Goal: Task Accomplishment & Management: Use online tool/utility

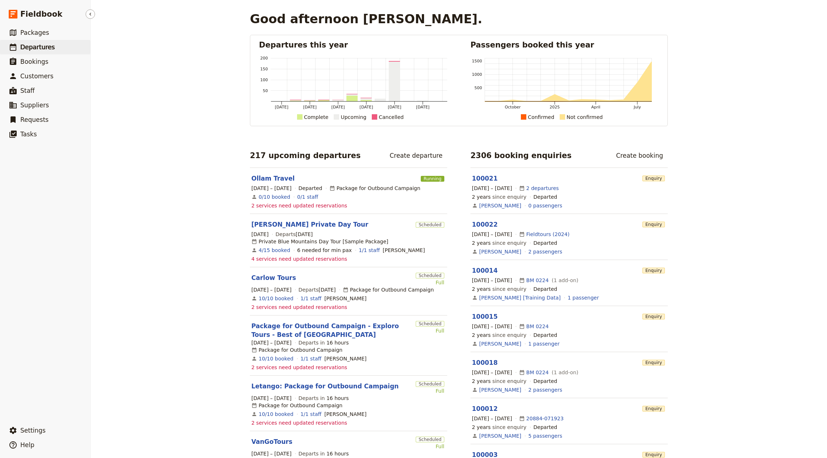
click at [46, 46] on span "Departures" at bounding box center [37, 47] width 34 height 7
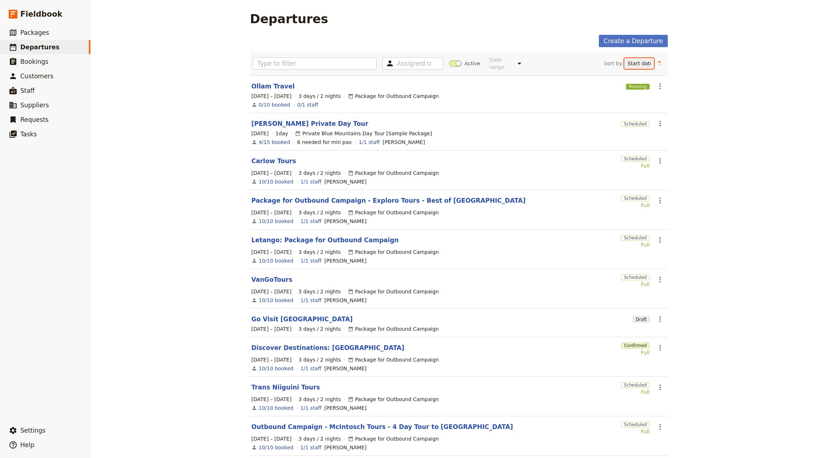
click at [636, 61] on select "Start date Name Status Most recently updated Most recently created" at bounding box center [639, 63] width 30 height 11
select select "CREATED_AT"
click at [624, 58] on select "Start date Name Status Most recently updated Most recently created" at bounding box center [639, 63] width 30 height 11
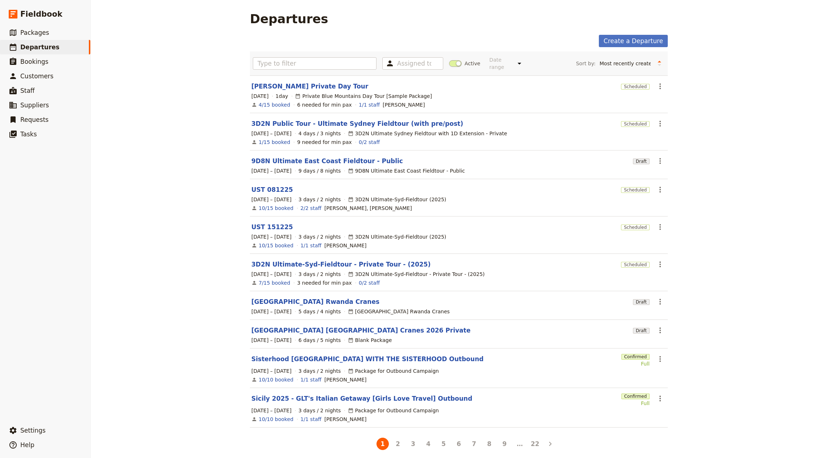
click at [658, 66] on div "Assigned to Active Date range This week Next week This month Next month This ye…" at bounding box center [459, 63] width 418 height 24
click at [657, 64] on button "Change sort direction" at bounding box center [659, 63] width 11 height 11
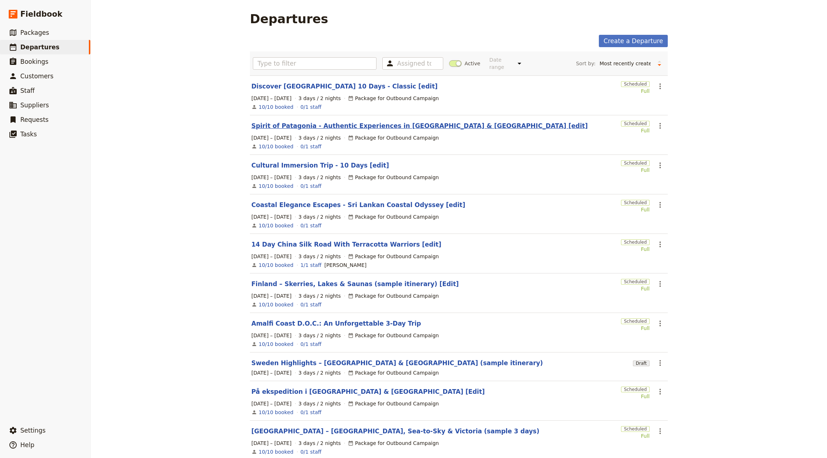
click at [368, 121] on link "Spirit of Patagonia - Authentic Experiences in [GEOGRAPHIC_DATA] & [GEOGRAPHIC_…" at bounding box center [419, 125] width 336 height 9
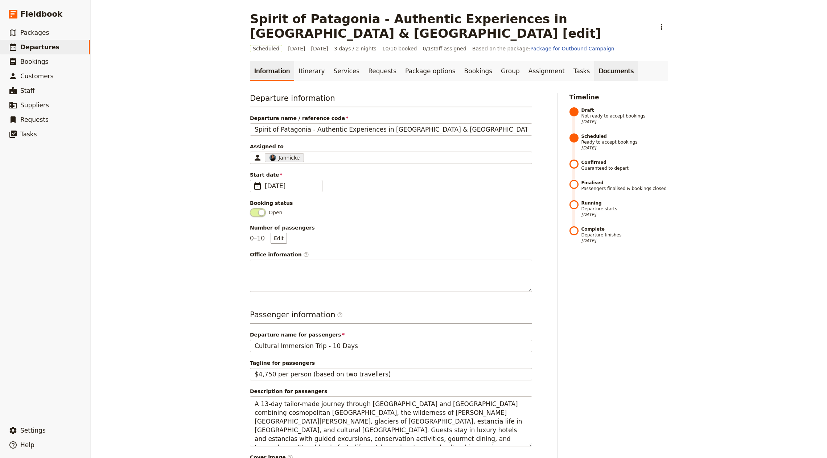
click at [594, 61] on link "Documents" at bounding box center [616, 71] width 44 height 20
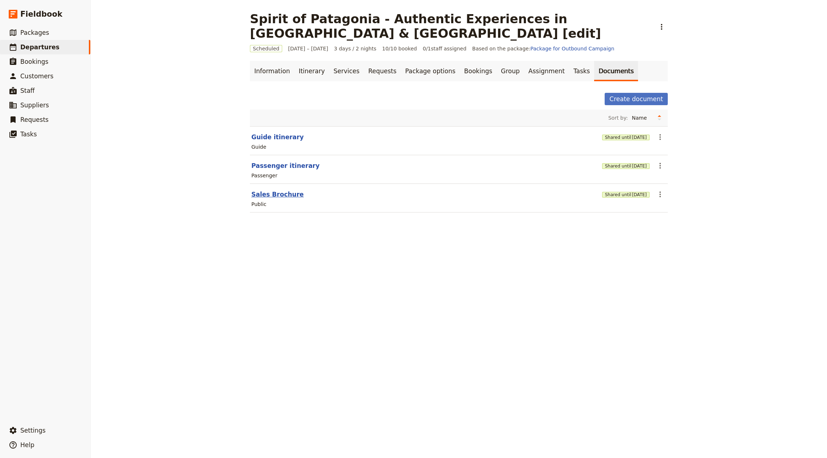
click at [280, 190] on button "Sales Brochure" at bounding box center [277, 194] width 52 height 9
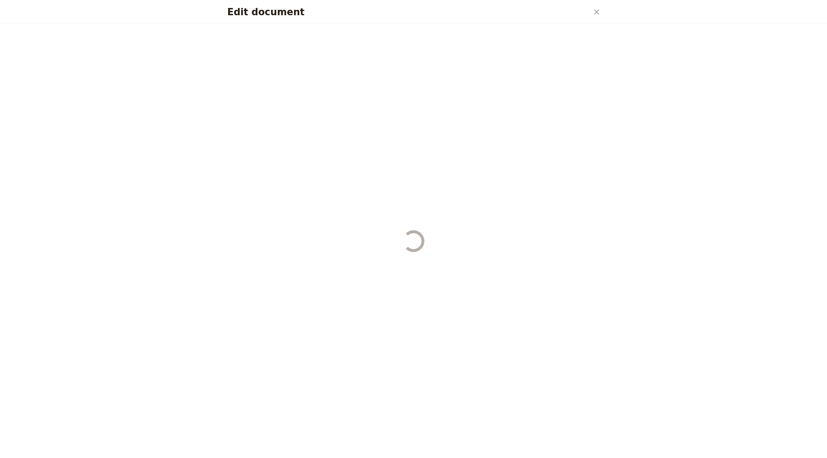
click at [278, 177] on div "Edit document" at bounding box center [414, 241] width 390 height 434
select select "DEFAULT"
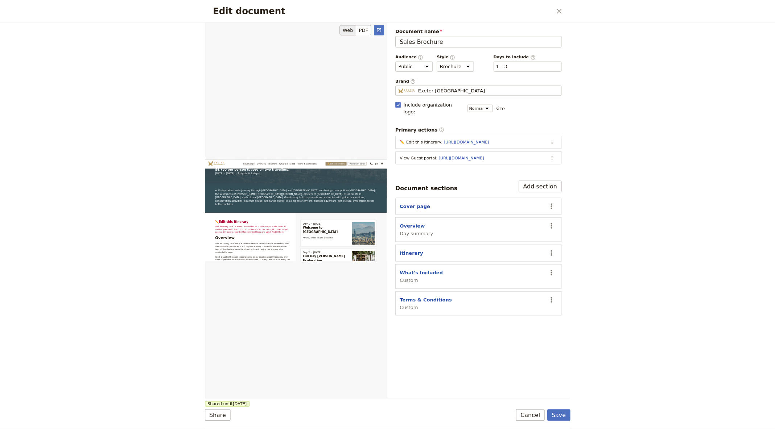
scroll to position [129, 0]
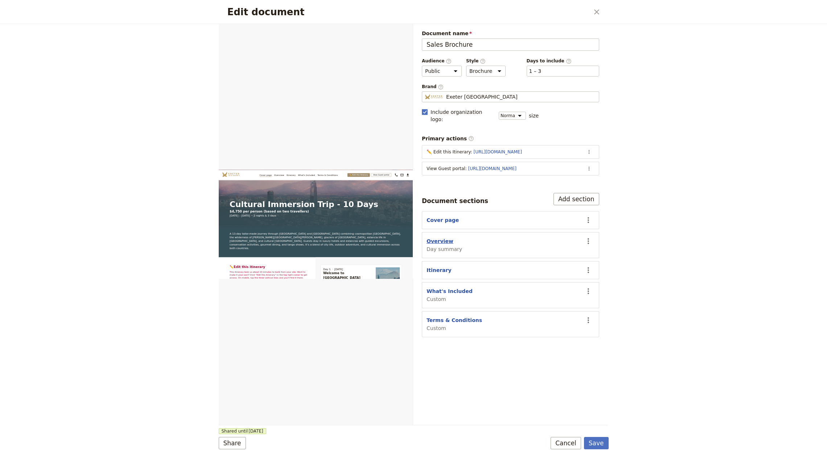
click at [447, 238] on button "Overview" at bounding box center [439, 241] width 27 height 7
select select "DAY_SUMMARY"
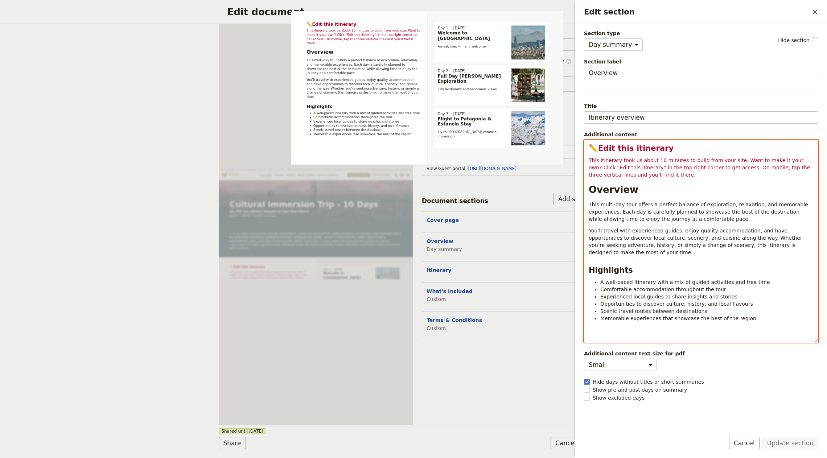
select select "h1"
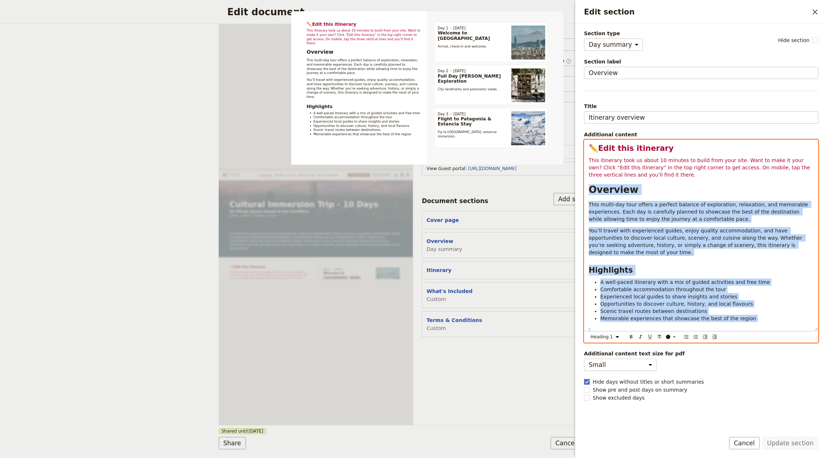
drag, startPoint x: 588, startPoint y: 186, endPoint x: 814, endPoint y: 341, distance: 274.3
click at [814, 341] on div "✏️ Edit this itinerary This itinerary took us about 10 minutes to build from yo…" at bounding box center [701, 241] width 234 height 203
copy div "Overview This multi-day tour offers a perfect balance of exploration, relaxatio…"
click at [504, 317] on div "Terms & Conditions Custom" at bounding box center [502, 324] width 153 height 15
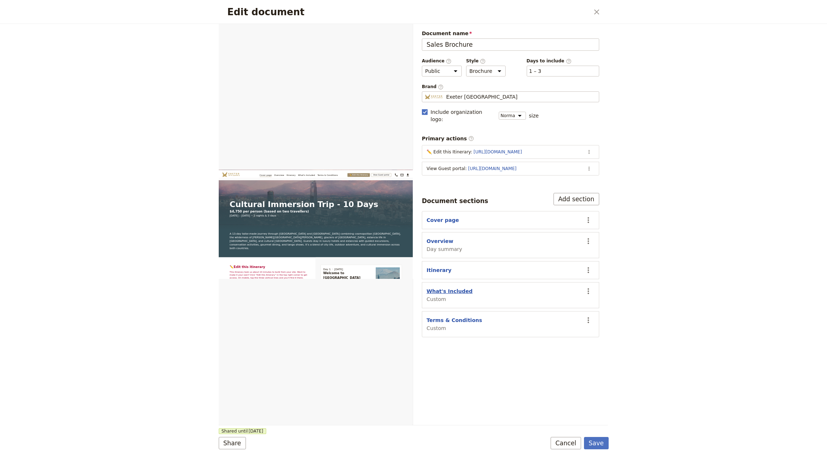
click at [450, 288] on button "What's Included" at bounding box center [449, 291] width 46 height 7
select select "CUSTOM"
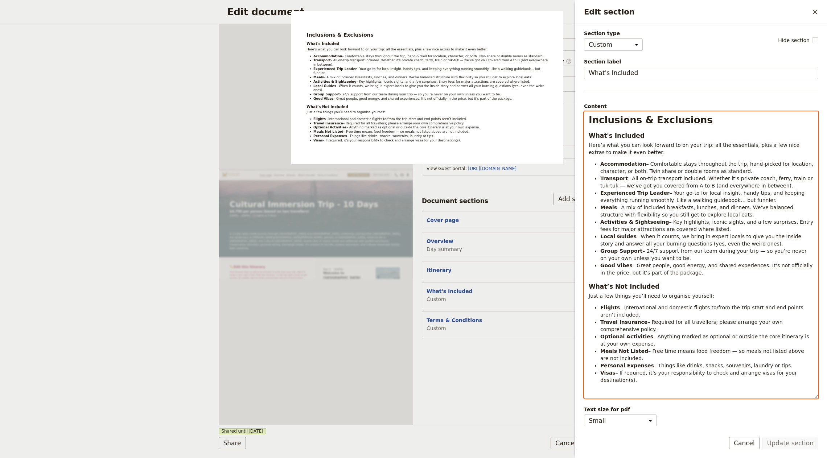
click at [635, 231] on li "Activities & Sightseeing – Key highlights, iconic sights, and a few surprises. …" at bounding box center [706, 225] width 213 height 15
select select "h1"
copy div "Inclusions & Exclusions What's Included Here’s what you can look forward to on …"
click at [487, 364] on div "Document name Sales Brochure Preview Audience ​ Public Passenger Guide Style ​ …" at bounding box center [510, 224] width 195 height 401
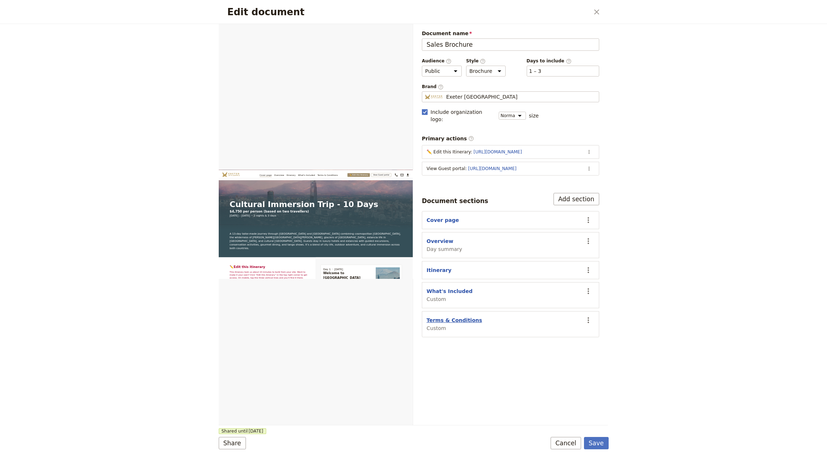
click at [467, 317] on button "Terms & Conditions" at bounding box center [453, 320] width 55 height 7
select select "CUSTOM"
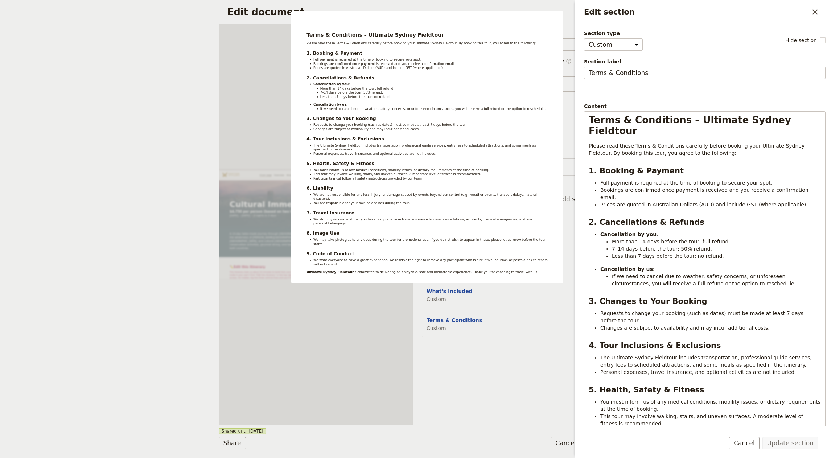
click at [637, 64] on span "Section label" at bounding box center [704, 61] width 241 height 7
click at [637, 67] on input "Terms & Conditions" at bounding box center [704, 73] width 241 height 12
click at [636, 69] on input "Terms & Conditions" at bounding box center [704, 73] width 241 height 12
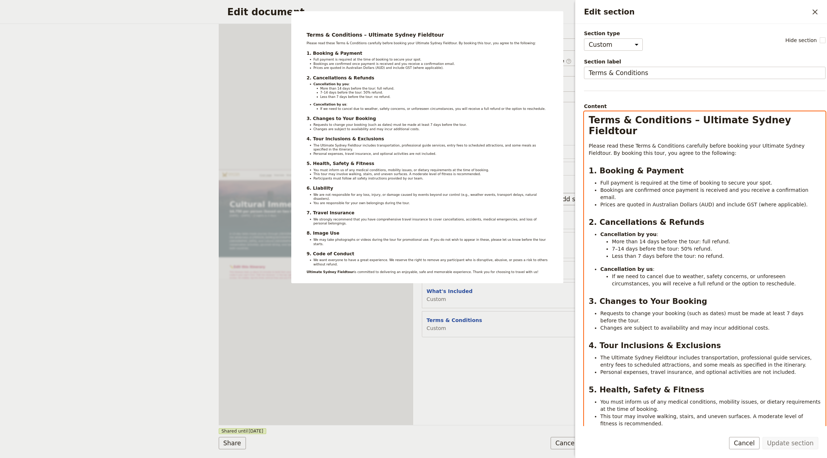
click at [647, 165] on div "Terms & Conditions – Ultimate Sydney Fieldtour Please read these Terms & Condit…" at bounding box center [704, 359] width 241 height 495
select select "h1"
copy div "Terms & Conditions – Ultimate Sydney Fieldtour Please read these Terms & Condit…"
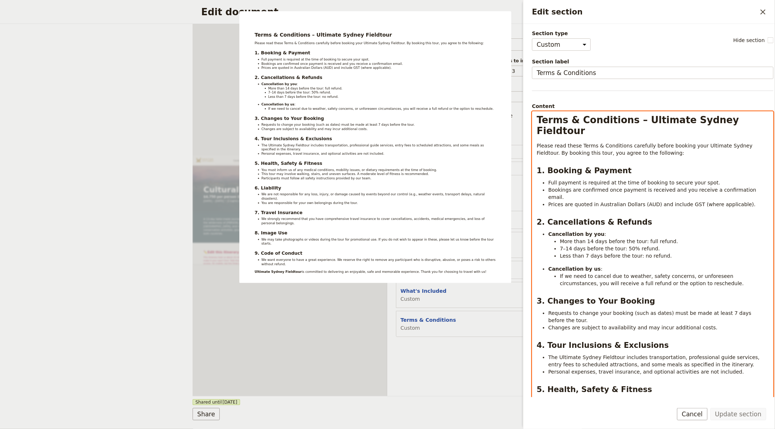
click at [51, 55] on div "Edit document ​ Web PDF ​ Document name Sales Brochure Preview Audience ​ Publi…" at bounding box center [387, 214] width 775 height 429
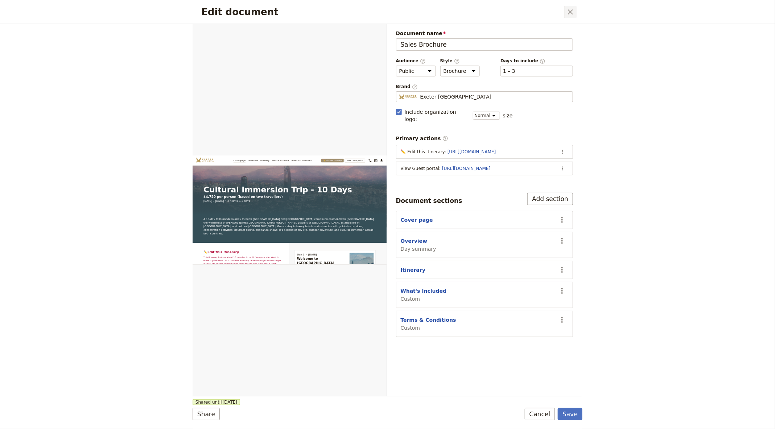
click at [570, 12] on icon "Close dialog" at bounding box center [570, 12] width 9 height 9
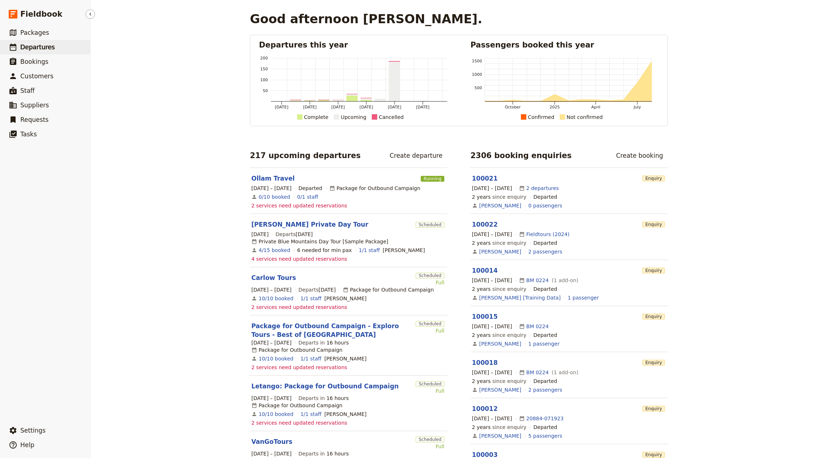
click at [22, 53] on link "​ Departures" at bounding box center [45, 47] width 90 height 15
select select "CREATED_AT"
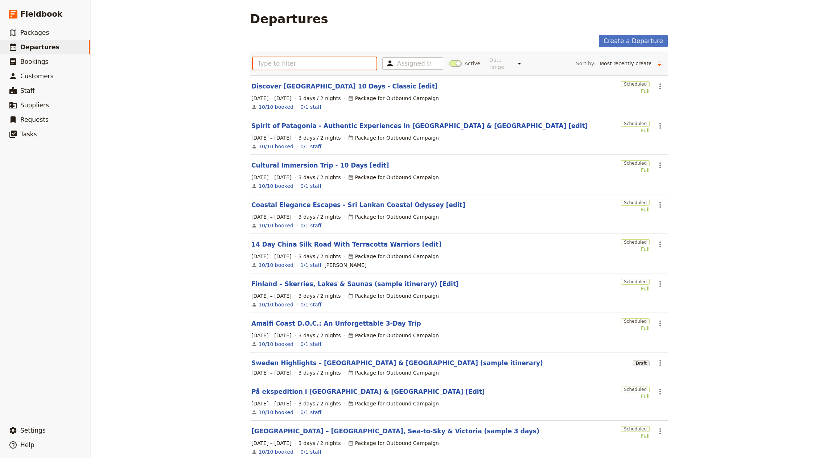
click at [283, 57] on input "text" at bounding box center [315, 63] width 124 height 12
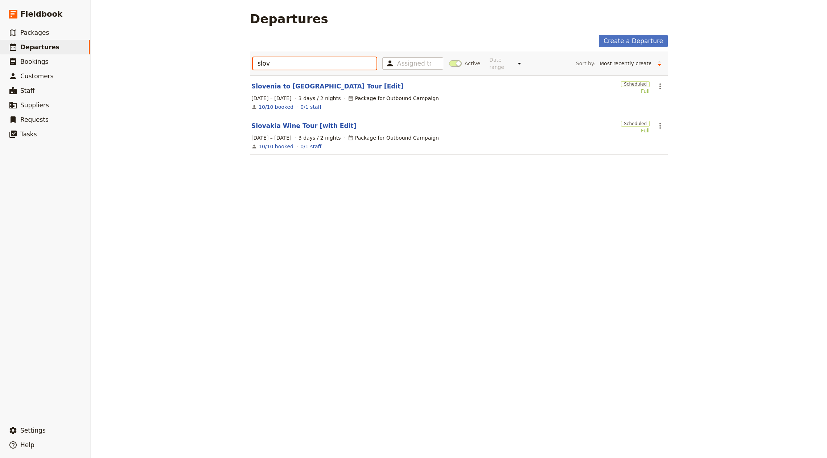
type input "slov"
click at [323, 82] on link "Slovenia to [GEOGRAPHIC_DATA] Tour [Edit]" at bounding box center [327, 86] width 152 height 9
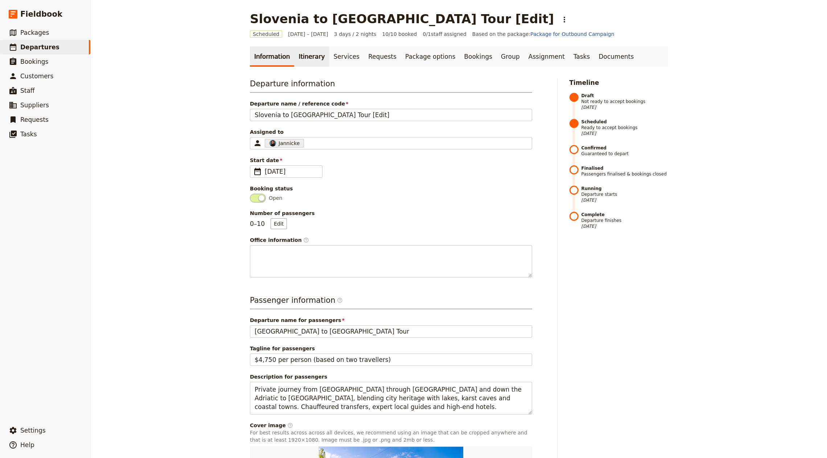
click at [294, 59] on link "Itinerary" at bounding box center [311, 56] width 35 height 20
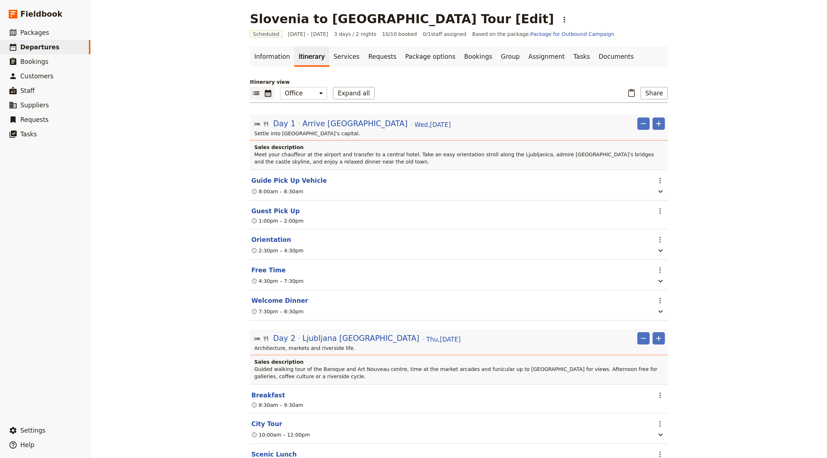
click at [269, 95] on button "​" at bounding box center [268, 93] width 12 height 12
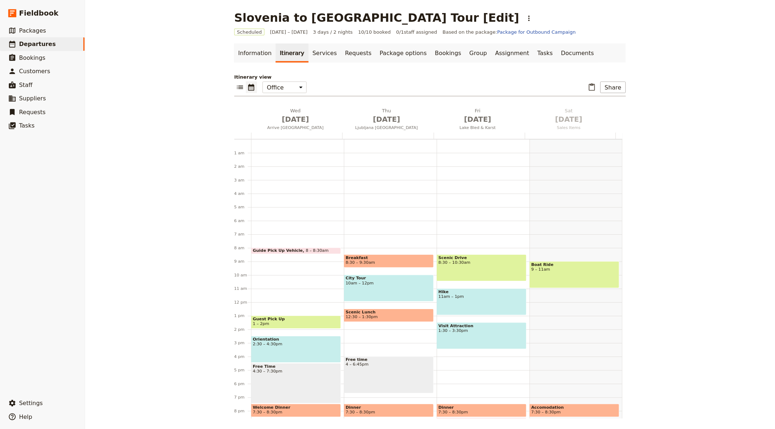
scroll to position [50, 0]
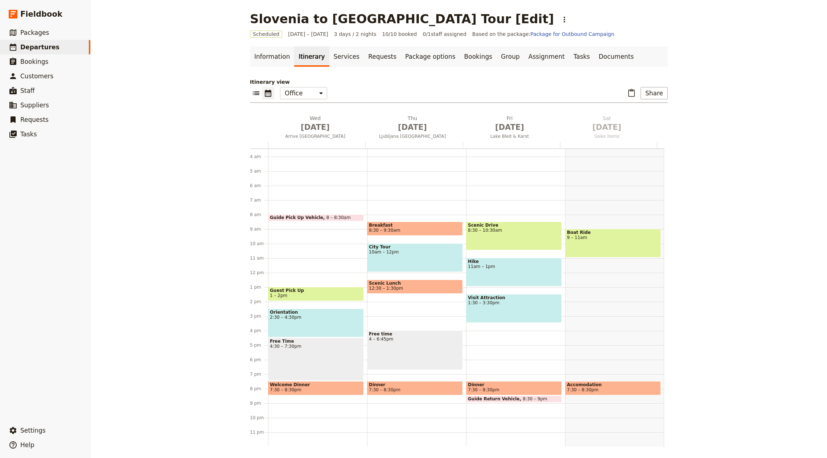
click at [130, 163] on div "[GEOGRAPHIC_DATA] to [GEOGRAPHIC_DATA] Tour [Edit] ​ Scheduled [DATE] – [DATE] …" at bounding box center [459, 229] width 736 height 458
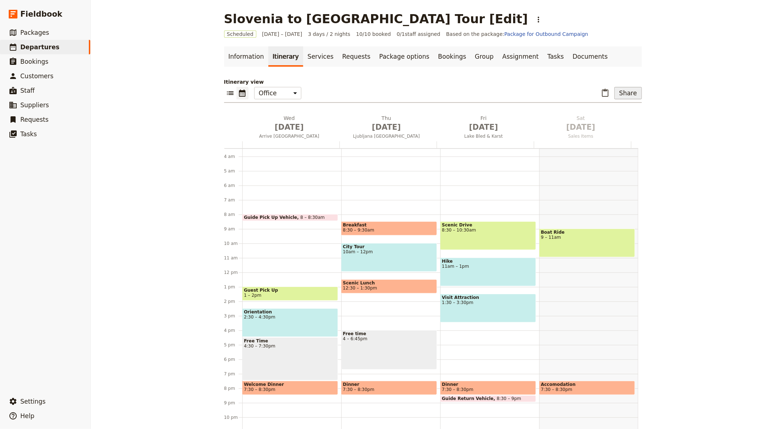
click at [632, 95] on button "Share" at bounding box center [627, 93] width 27 height 12
click at [606, 125] on span "Sales Brochure" at bounding box center [604, 128] width 38 height 7
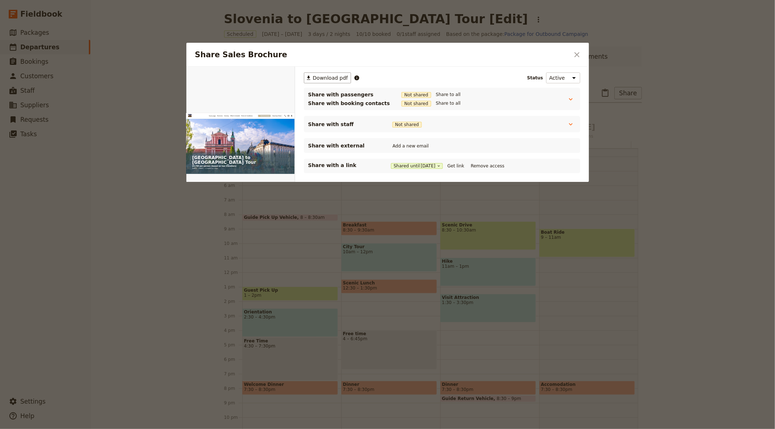
scroll to position [0, 0]
click at [284, 75] on icon "Open full preview" at bounding box center [287, 75] width 6 height 6
click at [685, 88] on div at bounding box center [387, 214] width 775 height 429
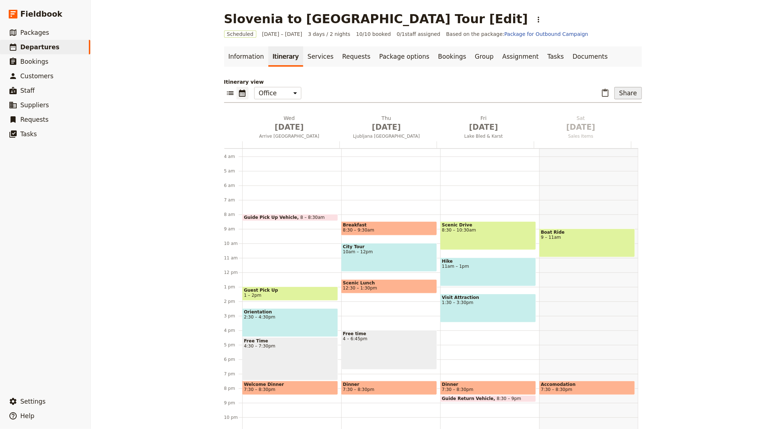
click at [620, 93] on button "Share" at bounding box center [627, 93] width 27 height 12
click at [615, 115] on button "Passenger itinerary" at bounding box center [609, 119] width 58 height 10
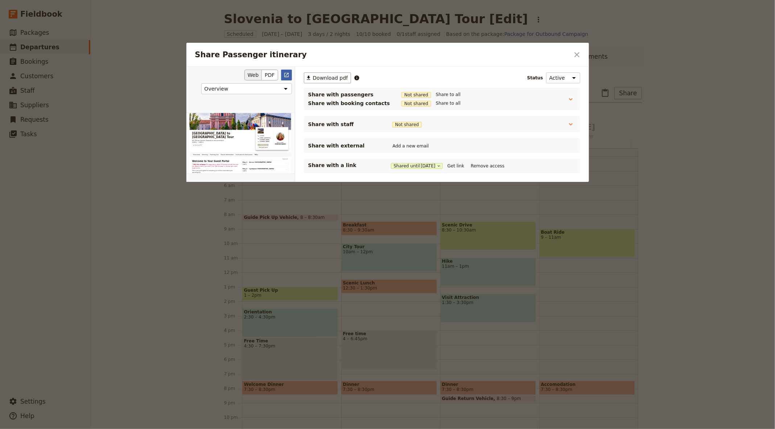
click at [289, 74] on icon "Open full preview" at bounding box center [287, 75] width 6 height 6
click at [715, 76] on div at bounding box center [387, 214] width 775 height 429
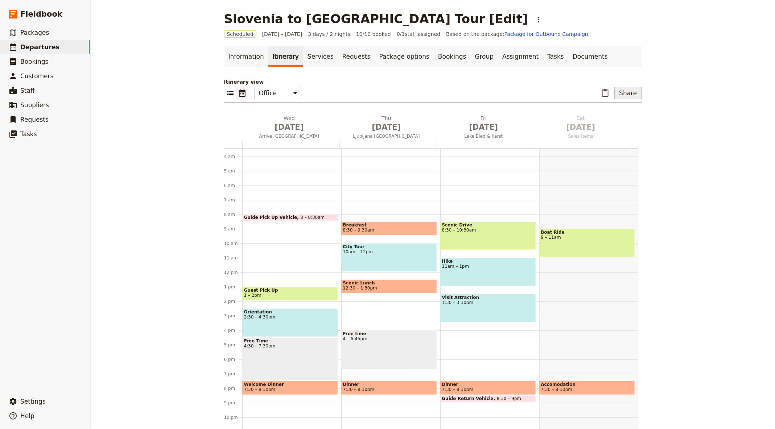
click at [634, 94] on button "Share" at bounding box center [627, 93] width 27 height 12
click at [621, 110] on span "Guide itinerary" at bounding box center [604, 108] width 38 height 7
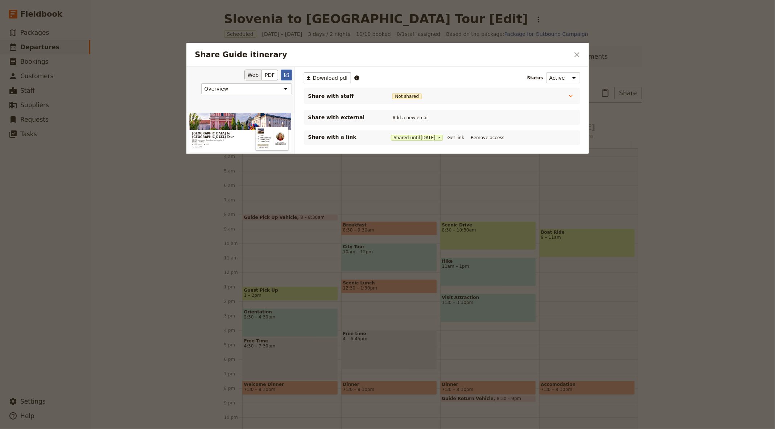
click at [287, 75] on icon "Open full preview" at bounding box center [286, 75] width 4 height 4
click at [585, 53] on div "Share Guide itinerary ​" at bounding box center [387, 55] width 402 height 24
click at [583, 53] on div "Share Guide itinerary ​" at bounding box center [387, 55] width 402 height 24
click at [577, 57] on icon "Close dialog" at bounding box center [577, 54] width 9 height 9
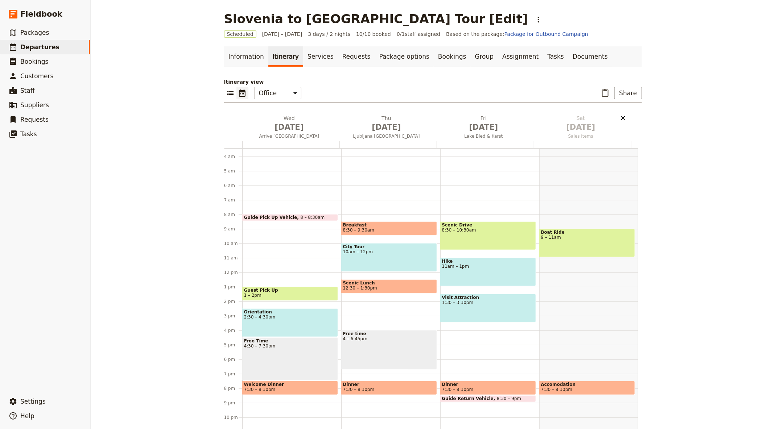
click at [624, 118] on icon "Delete Sat Oct 4" at bounding box center [622, 118] width 7 height 7
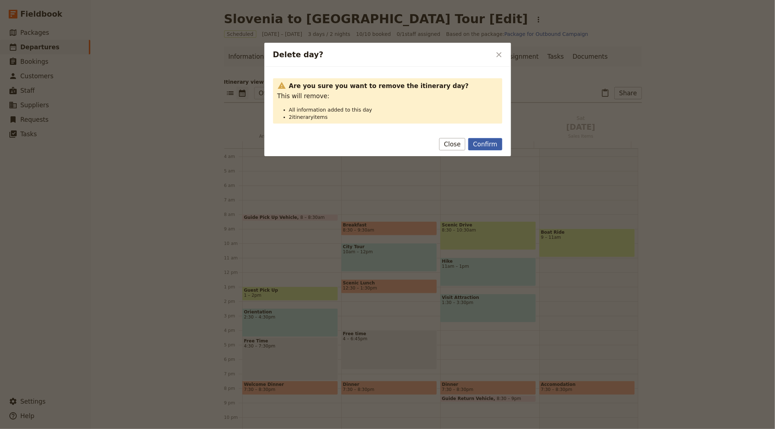
click at [487, 141] on button "Confirm" at bounding box center [485, 144] width 34 height 12
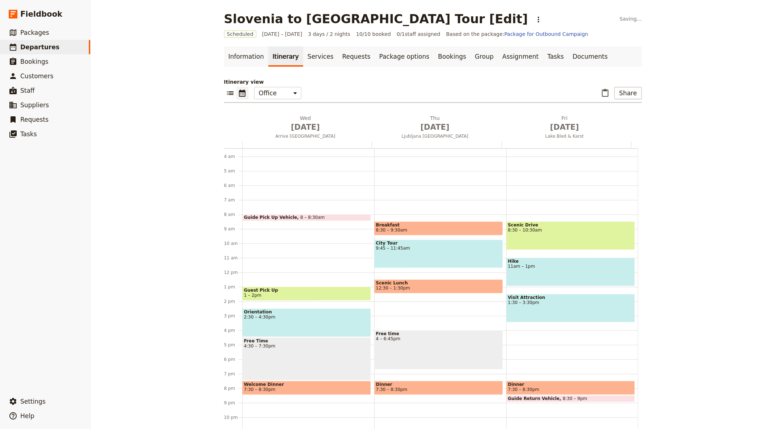
drag, startPoint x: 267, startPoint y: 237, endPoint x: 185, endPoint y: 16, distance: 235.1
click at [322, 245] on div "Guide Pick Up Vehicle 8 – 8:30am Guest Pick Up 1 – 2pm Orientation 2:30 – 4:30p…" at bounding box center [308, 273] width 132 height 348
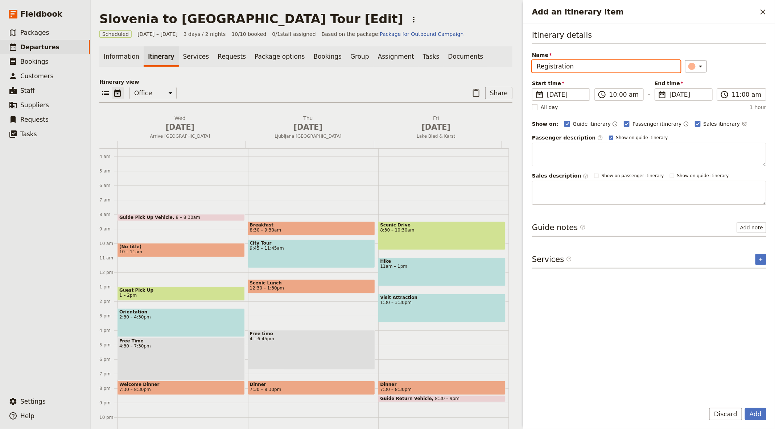
type input "Registration"
click at [568, 206] on div "Itinerary details Name Registration ​ Start time ​ [DATE] [DATE] [DATE] 10:00 ​…" at bounding box center [649, 213] width 234 height 367
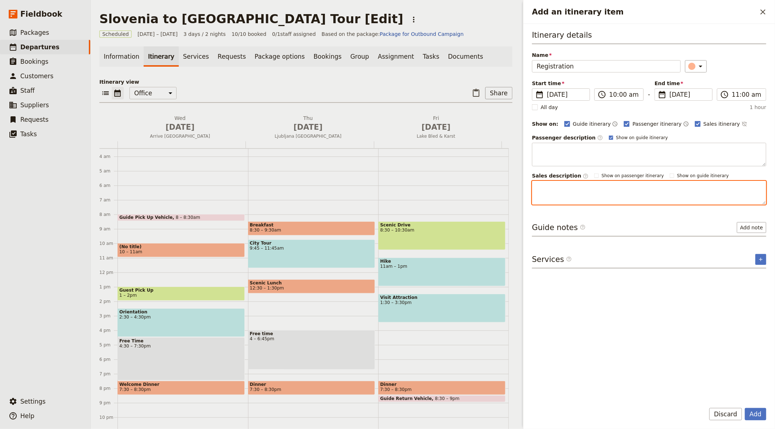
click at [574, 194] on textarea "Add an itinerary item" at bounding box center [649, 193] width 234 height 24
type textarea "Registration for the tour"
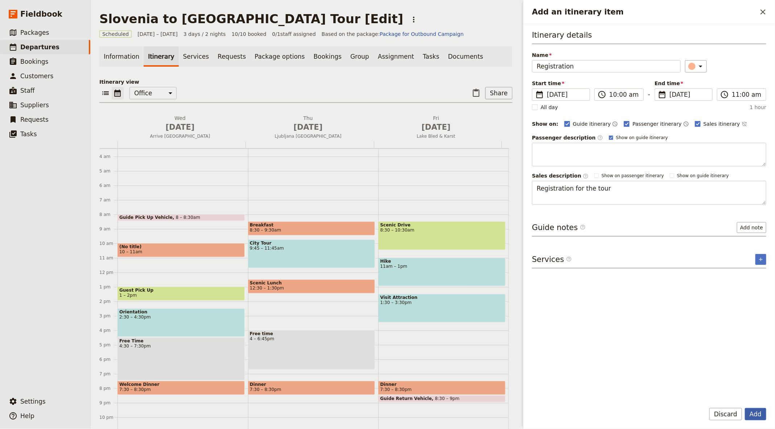
click at [758, 418] on button "Add" at bounding box center [755, 414] width 21 height 12
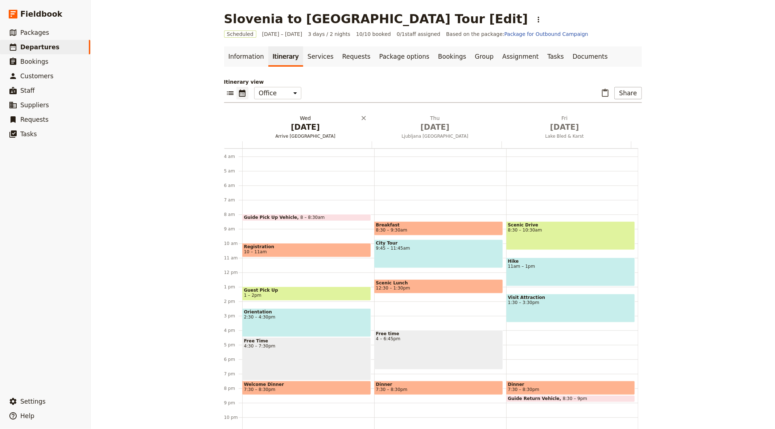
click at [301, 126] on span "[DATE]" at bounding box center [305, 127] width 121 height 11
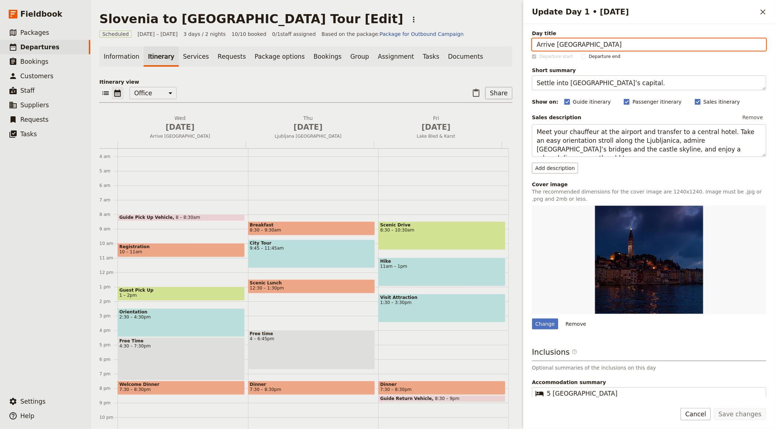
drag, startPoint x: 144, startPoint y: 247, endPoint x: 208, endPoint y: 244, distance: 64.3
click at [210, 244] on span "Registration" at bounding box center [181, 246] width 124 height 5
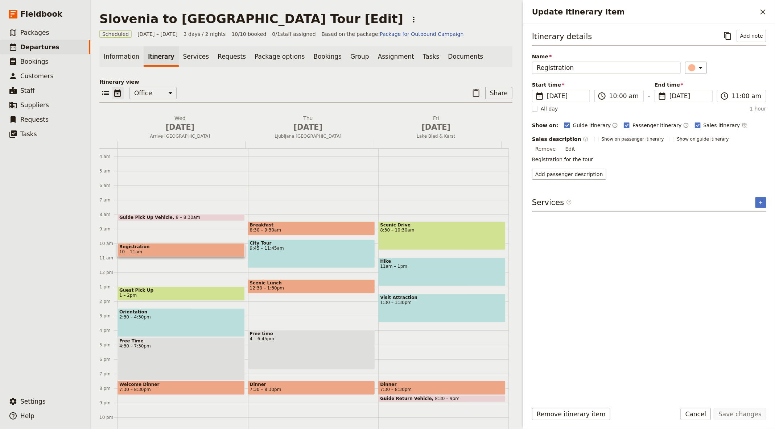
drag, startPoint x: 167, startPoint y: 252, endPoint x: 303, endPoint y: 200, distance: 145.5
click at [303, 200] on div "1 am 2 am 3 am 4 am 5 am 6 am 7 am 8 am 9 am 10 am 11 am 12 pm 1 pm 2 pm 3 pm 4…" at bounding box center [303, 273] width 409 height 348
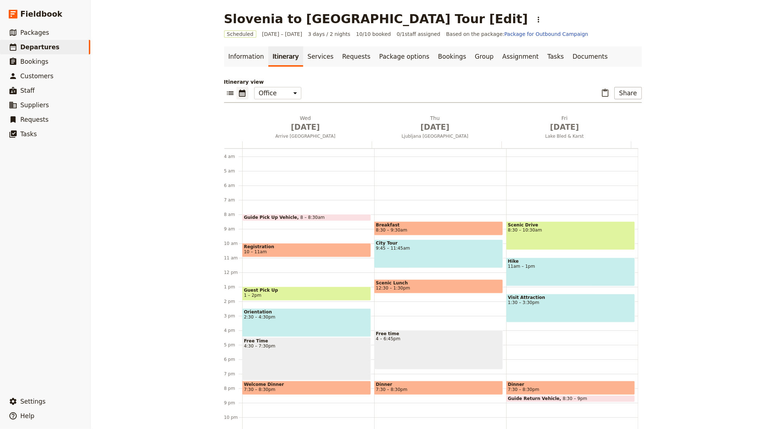
click at [299, 247] on span "Registration" at bounding box center [306, 246] width 125 height 5
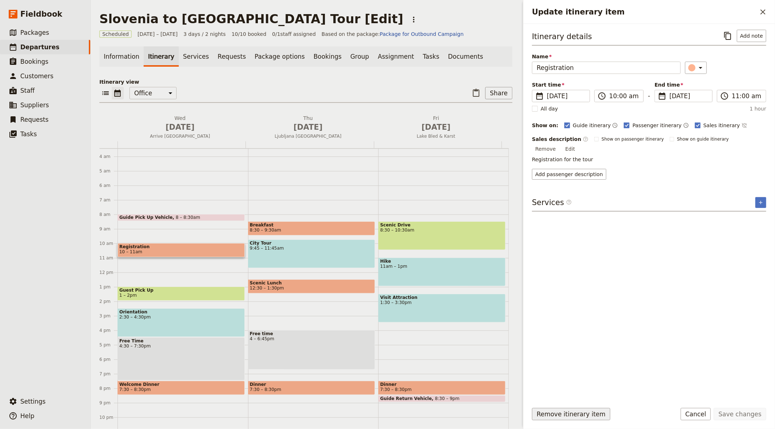
click at [552, 413] on button "Remove itinerary item" at bounding box center [571, 414] width 78 height 12
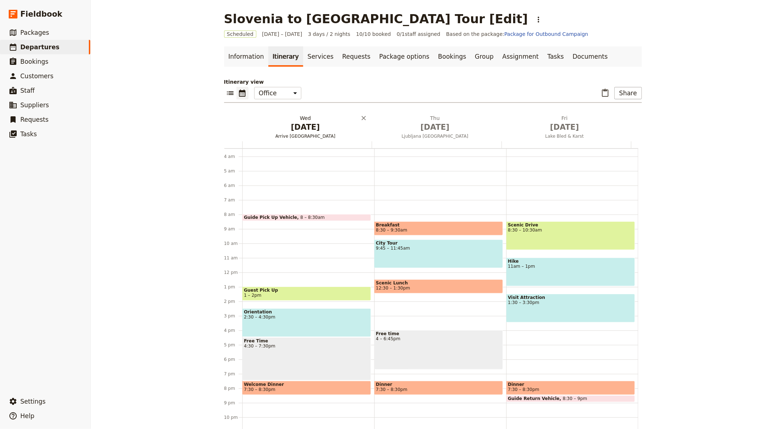
click at [305, 123] on span "[DATE]" at bounding box center [305, 127] width 121 height 11
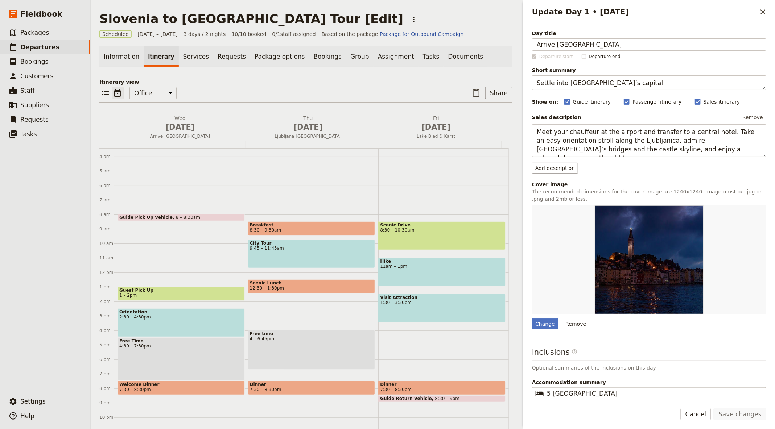
click at [432, 87] on div "​ ​ Office Guide Passenger Sales ​ Share" at bounding box center [305, 95] width 413 height 16
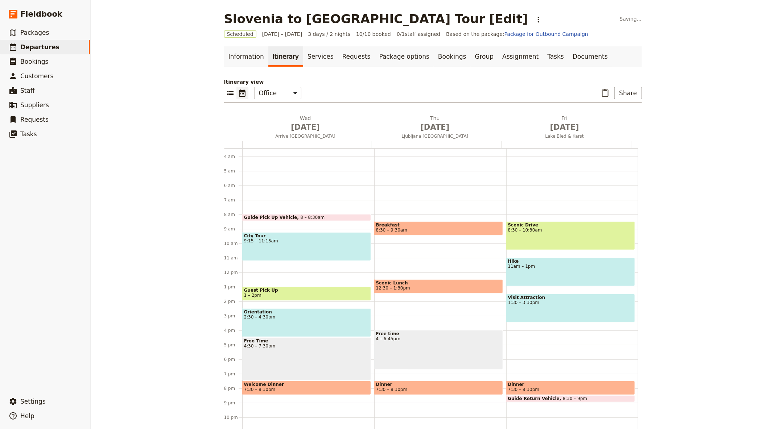
drag, startPoint x: 432, startPoint y: 248, endPoint x: 330, endPoint y: 0, distance: 267.9
click at [568, 57] on link "Documents" at bounding box center [590, 56] width 44 height 20
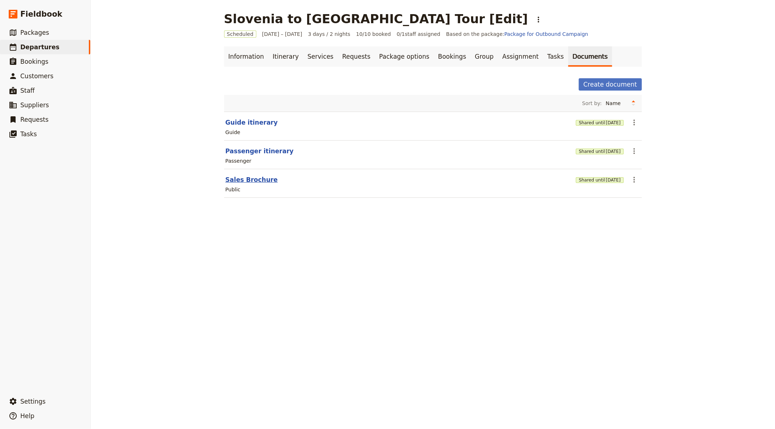
click at [243, 177] on button "Sales Brochure" at bounding box center [252, 180] width 52 height 9
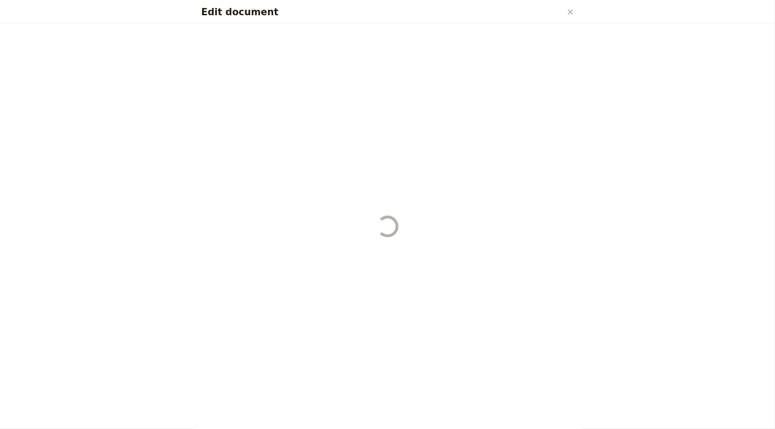
select select "DEFAULT"
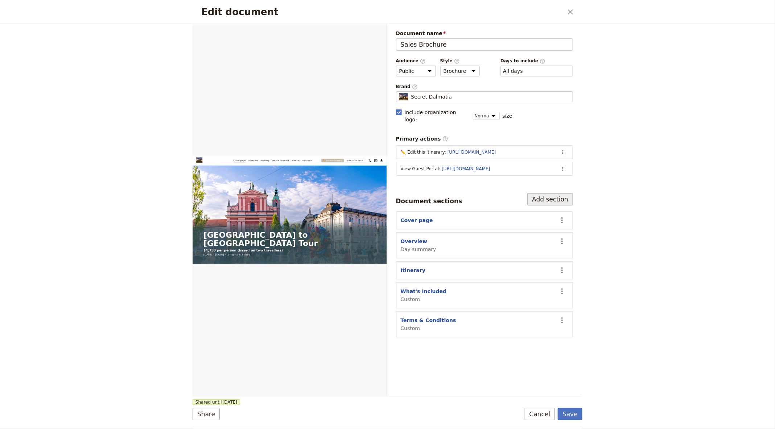
click at [537, 193] on button "Add section" at bounding box center [550, 199] width 46 height 12
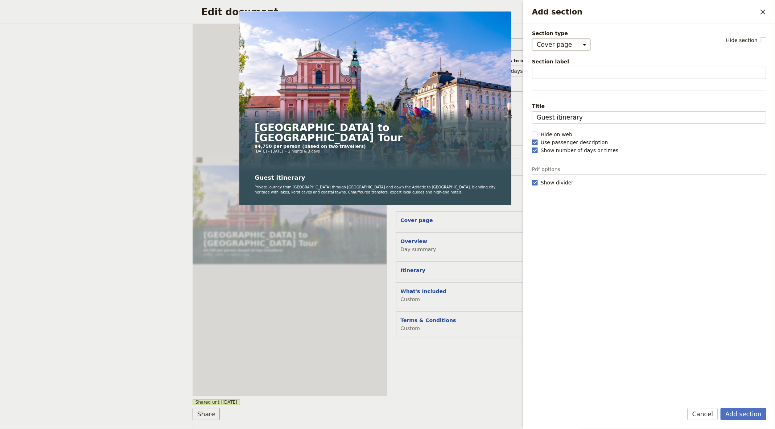
click at [553, 43] on select "Cover page Day summary Itinerary Custom" at bounding box center [561, 44] width 59 height 12
select select "CUSTOM"
click at [532, 38] on select "Cover page Day summary Itinerary Custom" at bounding box center [561, 44] width 59 height 12
select select "default"
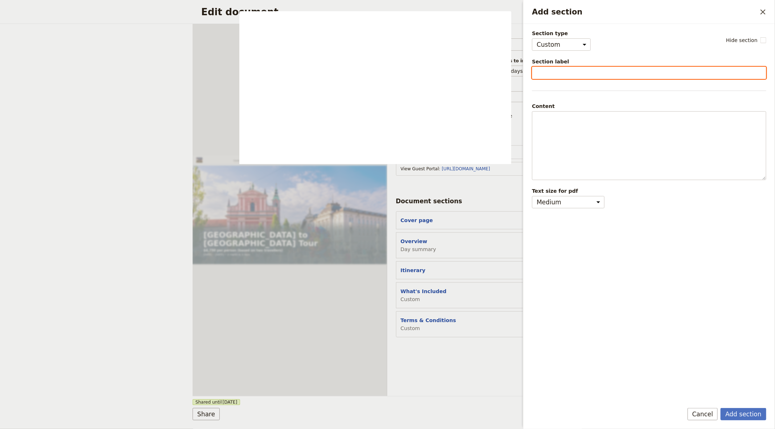
click at [561, 72] on input "Section label" at bounding box center [649, 73] width 234 height 12
type input "Pricing"
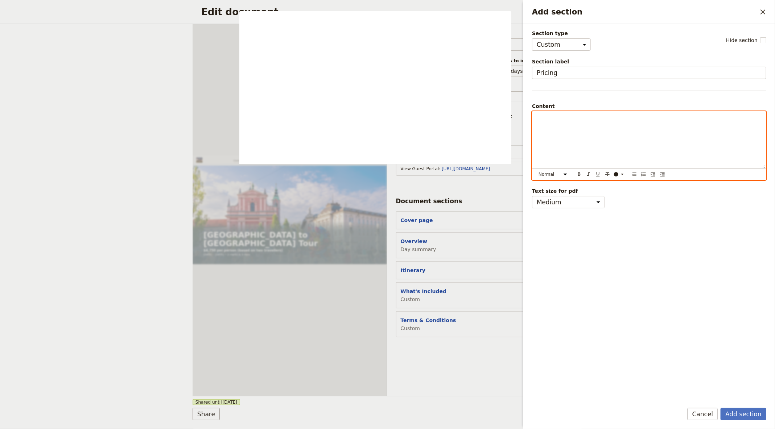
click at [570, 134] on div "Add section" at bounding box center [649, 140] width 234 height 57
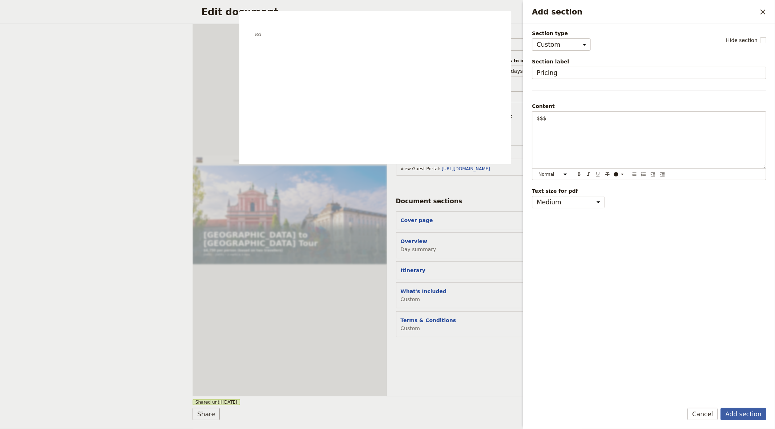
click at [738, 417] on button "Add section" at bounding box center [744, 414] width 46 height 12
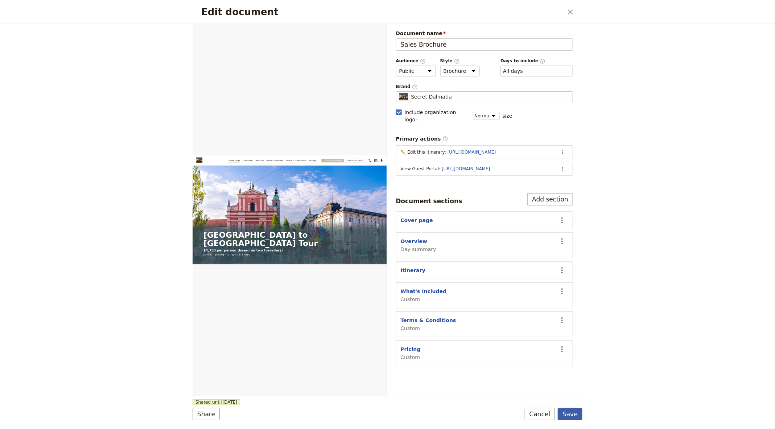
click at [574, 413] on button "Save" at bounding box center [570, 414] width 25 height 12
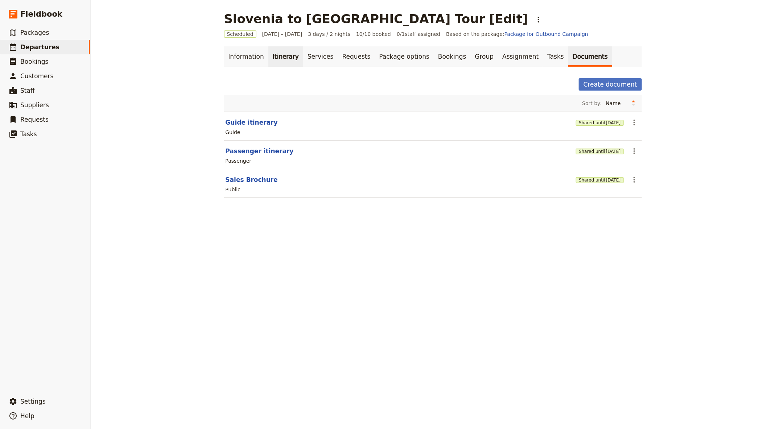
click at [284, 58] on link "Itinerary" at bounding box center [285, 56] width 35 height 20
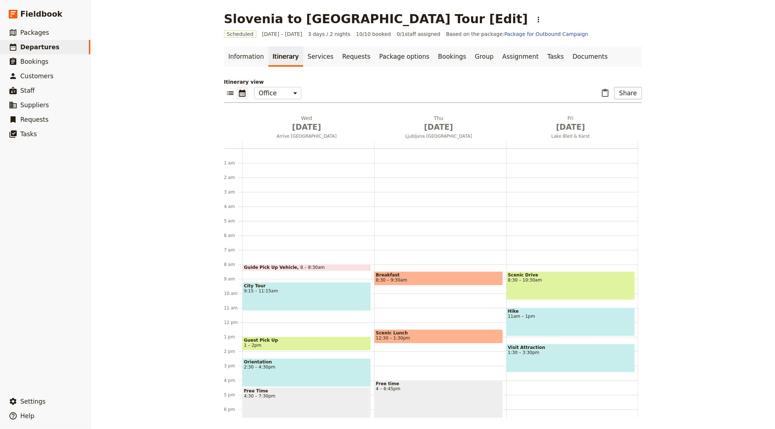
scroll to position [78, 0]
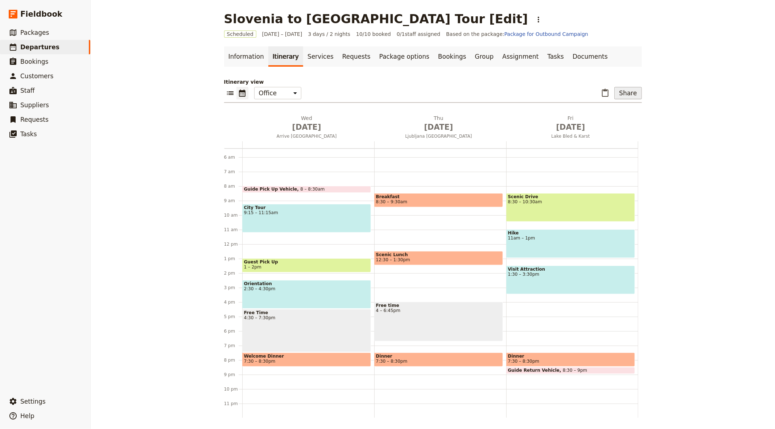
click at [640, 91] on button "Share" at bounding box center [627, 93] width 27 height 12
click at [293, 294] on div "Orientation 2:30 – 4:30pm" at bounding box center [306, 294] width 129 height 29
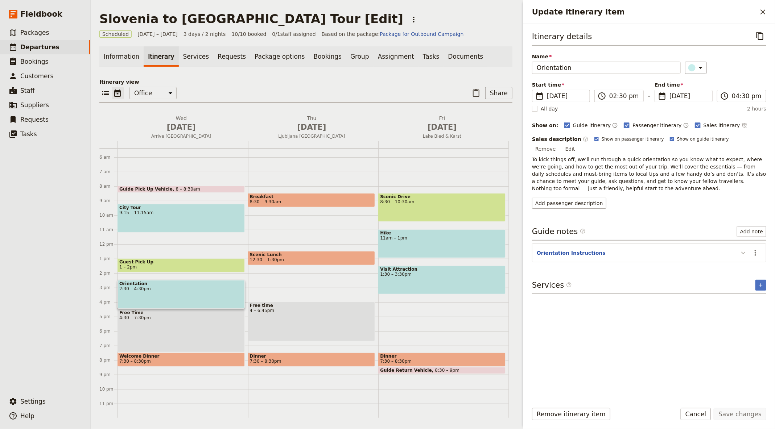
click at [742, 249] on icon "Update itinerary item" at bounding box center [743, 253] width 9 height 9
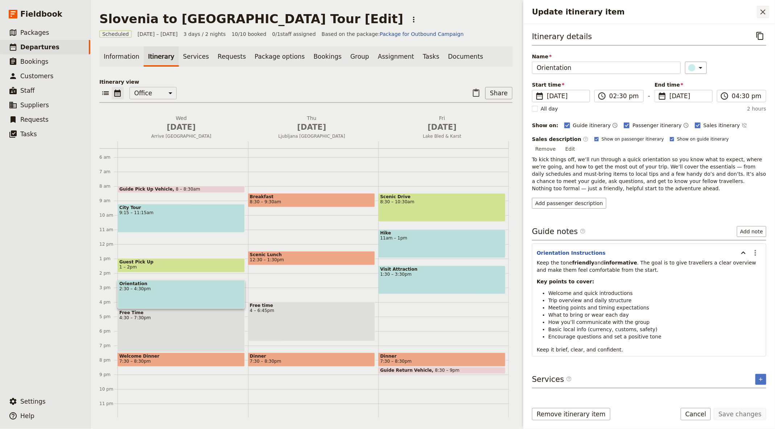
click at [762, 8] on icon "Close drawer" at bounding box center [763, 12] width 9 height 9
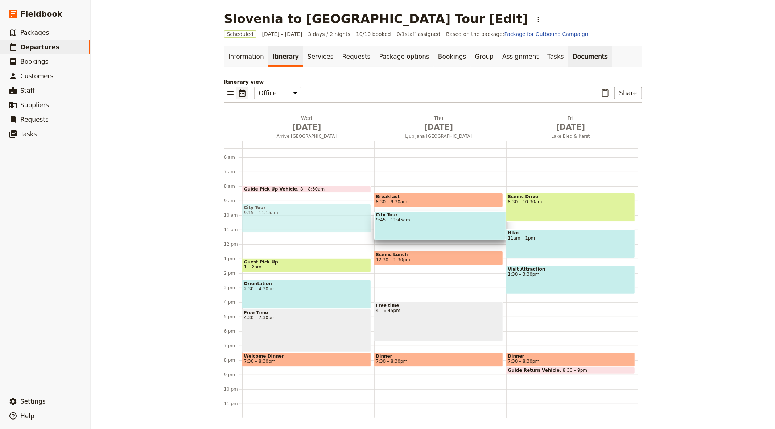
click at [568, 56] on link "Documents" at bounding box center [590, 56] width 44 height 20
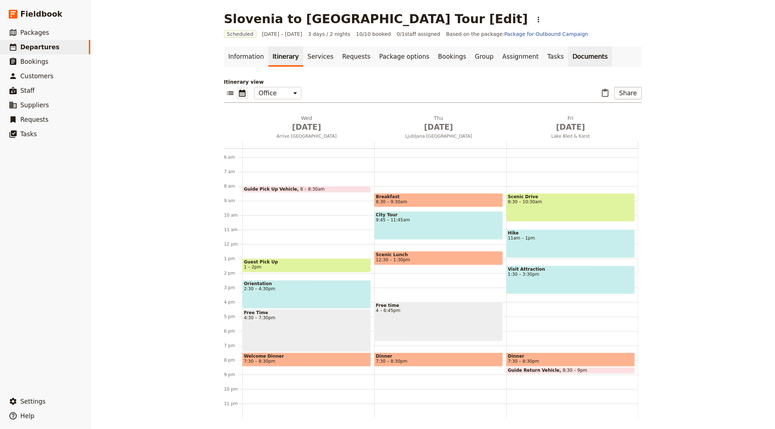
click at [568, 60] on link "Documents" at bounding box center [590, 56] width 44 height 20
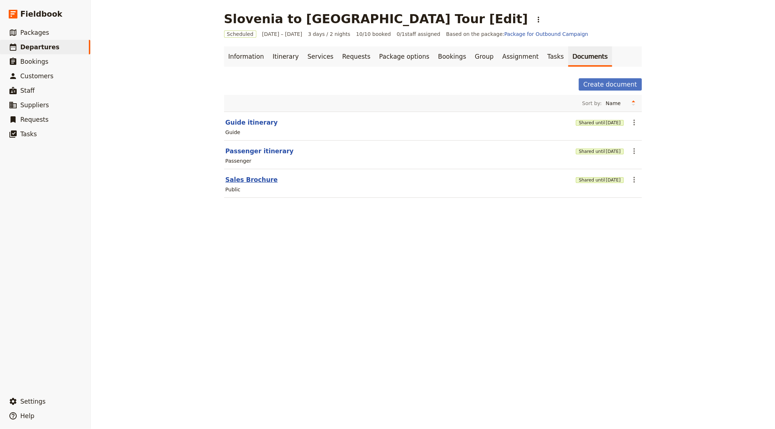
click at [253, 179] on button "Sales Brochure" at bounding box center [252, 180] width 52 height 9
select select "DEFAULT"
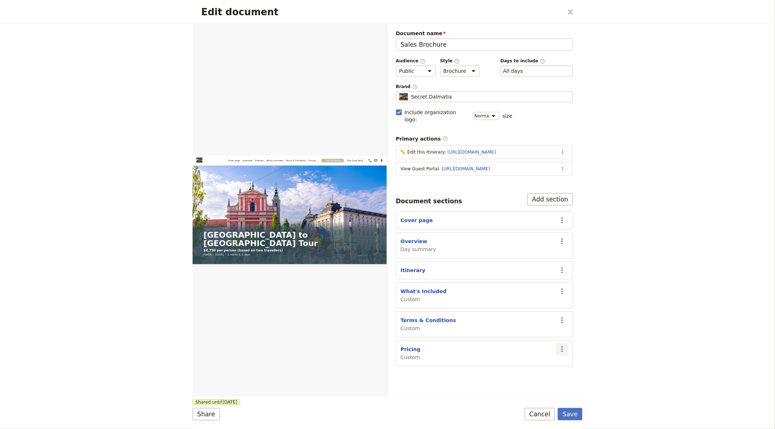
click at [567, 343] on button "​" at bounding box center [562, 349] width 12 height 12
click at [534, 363] on span "Remove section" at bounding box center [525, 364] width 41 height 7
click at [574, 412] on button "Save" at bounding box center [570, 414] width 25 height 12
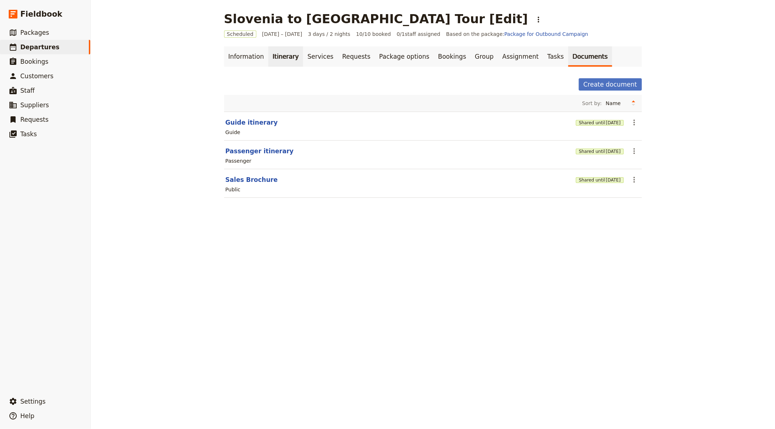
click at [280, 52] on link "Itinerary" at bounding box center [285, 56] width 35 height 20
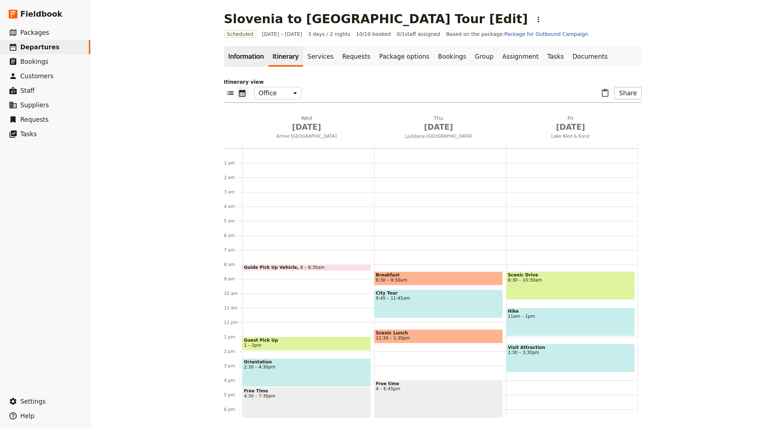
scroll to position [78, 0]
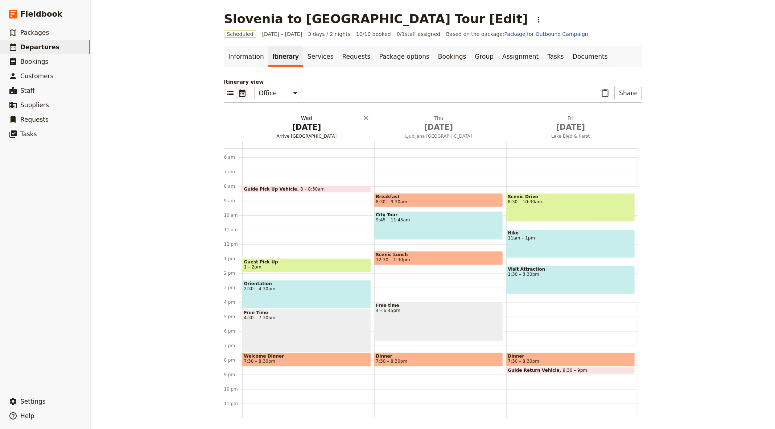
click at [306, 131] on span "[DATE]" at bounding box center [306, 127] width 123 height 11
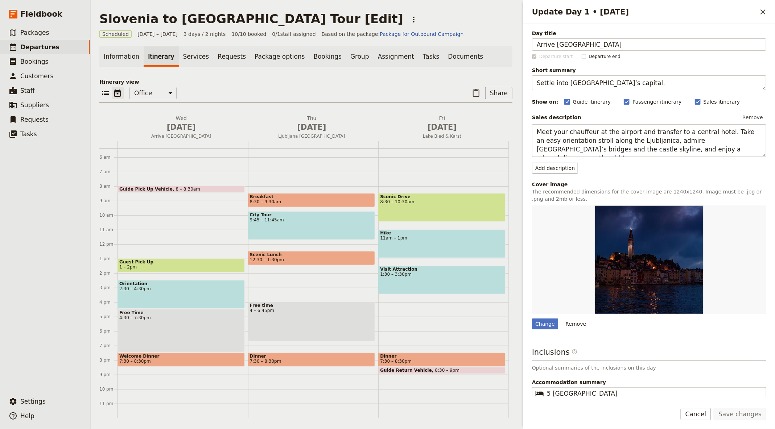
click at [348, 82] on p "Itinerary view" at bounding box center [305, 81] width 413 height 7
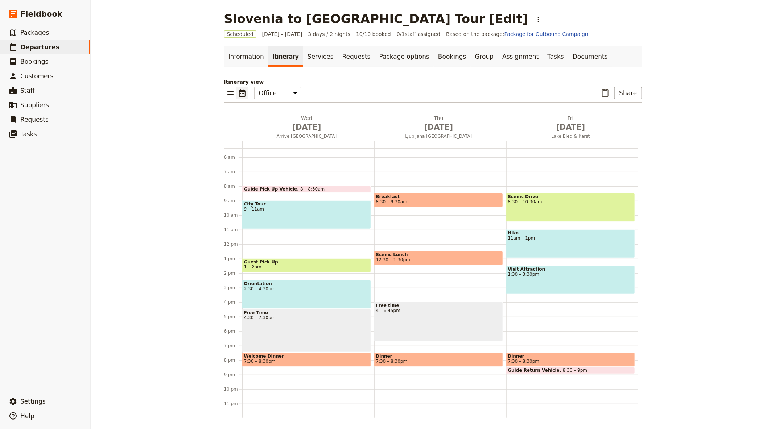
drag, startPoint x: 432, startPoint y: 222, endPoint x: 285, endPoint y: 1, distance: 265.5
click at [628, 94] on button "Share" at bounding box center [627, 93] width 27 height 12
click at [403, 86] on div "Itinerary view ​ ​ Office Guide Passenger Sales ​ Share [DATE] Arrive [GEOGRAPH…" at bounding box center [433, 248] width 418 height 340
click at [298, 293] on div "Orientation 2:30 – 4:30pm" at bounding box center [306, 294] width 129 height 29
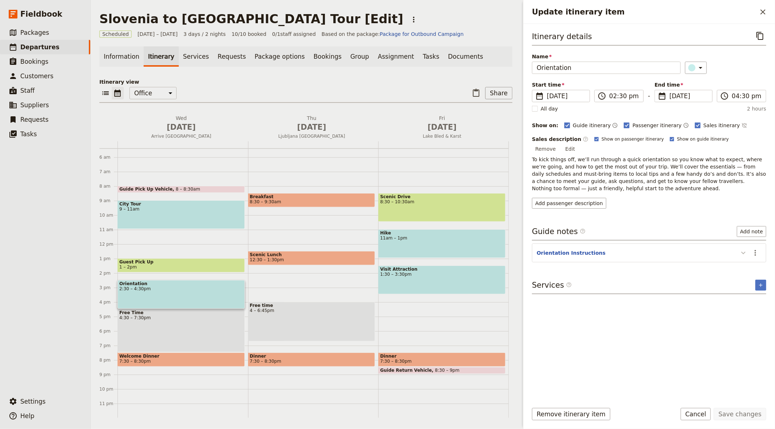
click at [744, 249] on icon "Update itinerary item" at bounding box center [743, 253] width 9 height 9
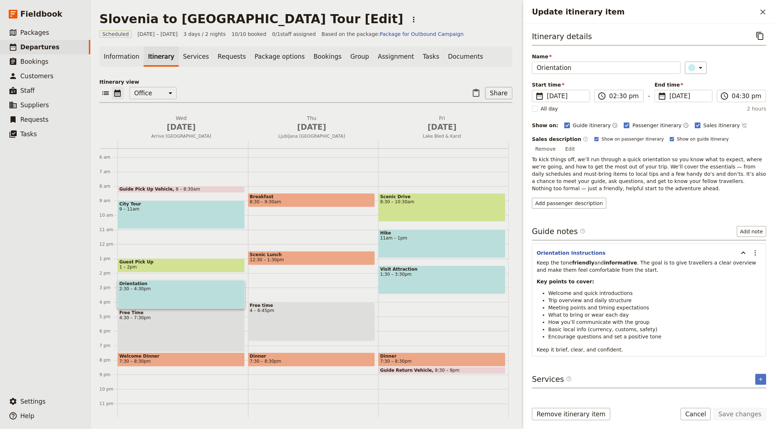
click at [167, 268] on span "1 – 2pm" at bounding box center [181, 267] width 124 height 5
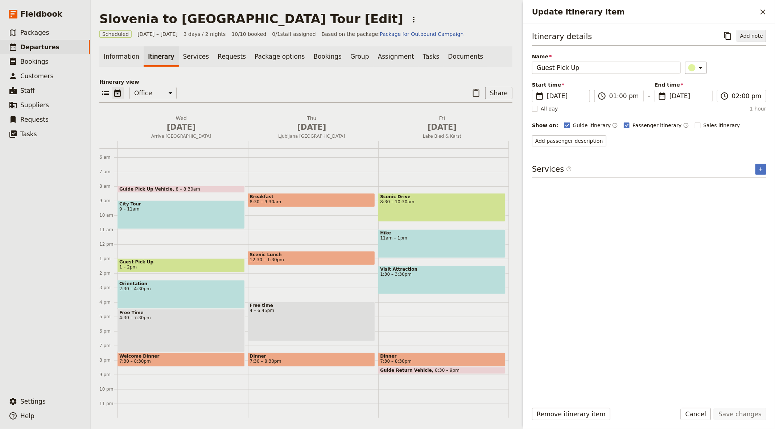
click at [755, 36] on button "Add note" at bounding box center [751, 36] width 29 height 12
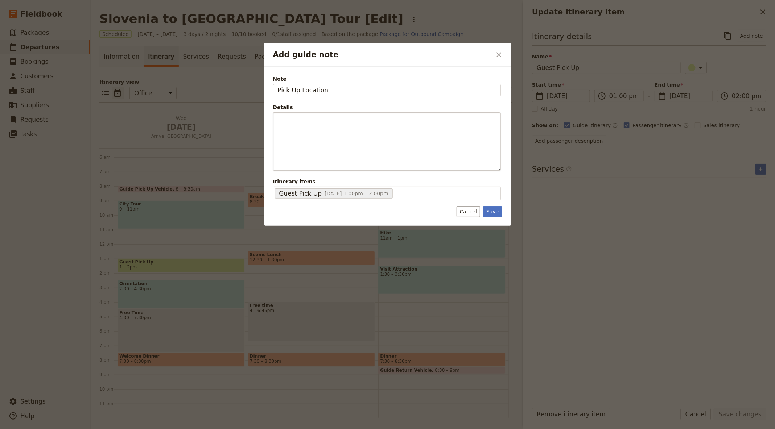
type input "Pick Up Location"
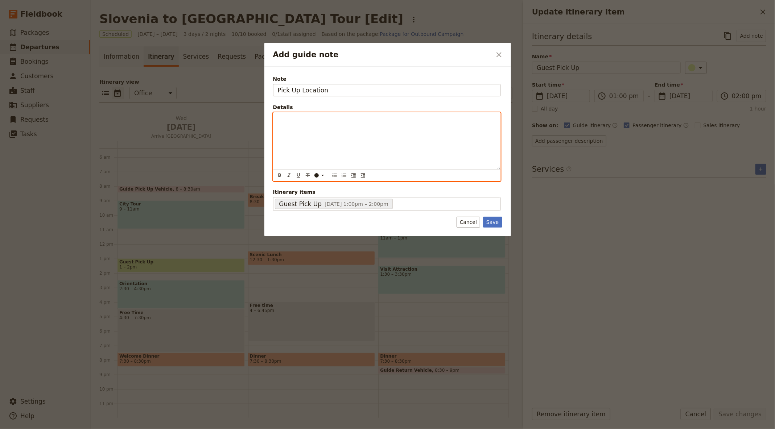
click at [288, 137] on div "Add guide note" at bounding box center [386, 141] width 227 height 57
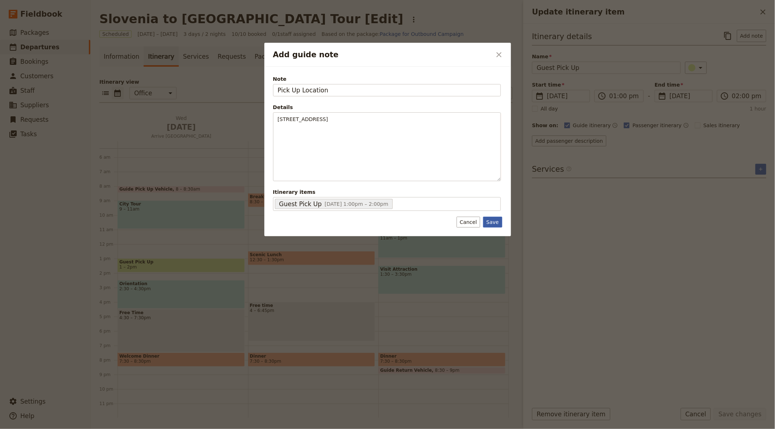
click at [495, 223] on button "Save" at bounding box center [492, 222] width 19 height 11
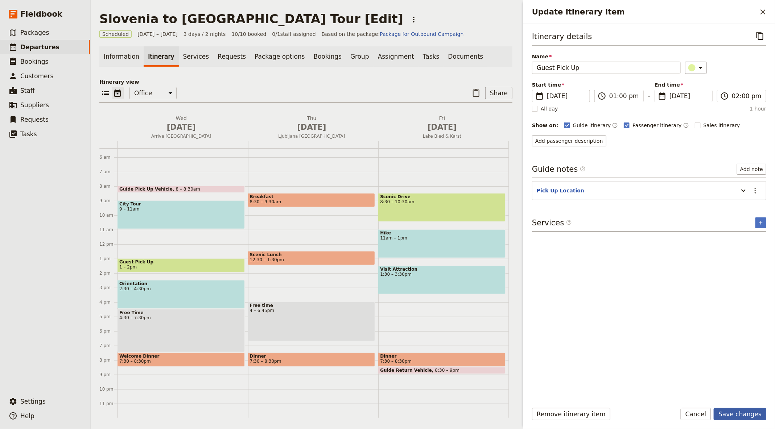
click at [742, 420] on button "Save changes" at bounding box center [740, 414] width 53 height 12
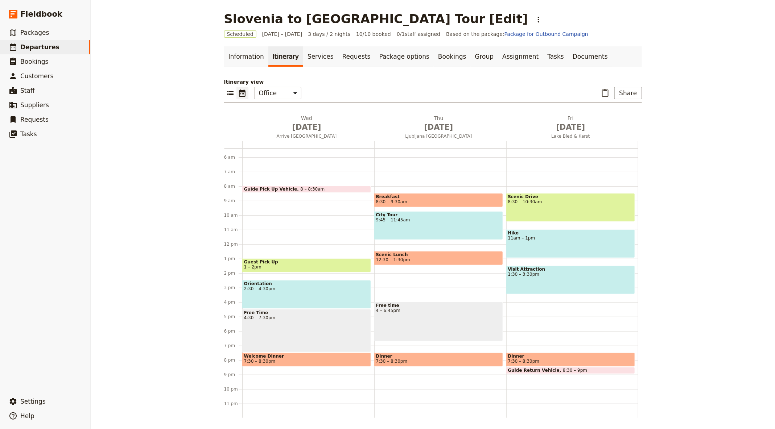
drag, startPoint x: 275, startPoint y: 212, endPoint x: 263, endPoint y: 32, distance: 180.7
click at [303, 128] on span "[DATE]" at bounding box center [306, 127] width 123 height 11
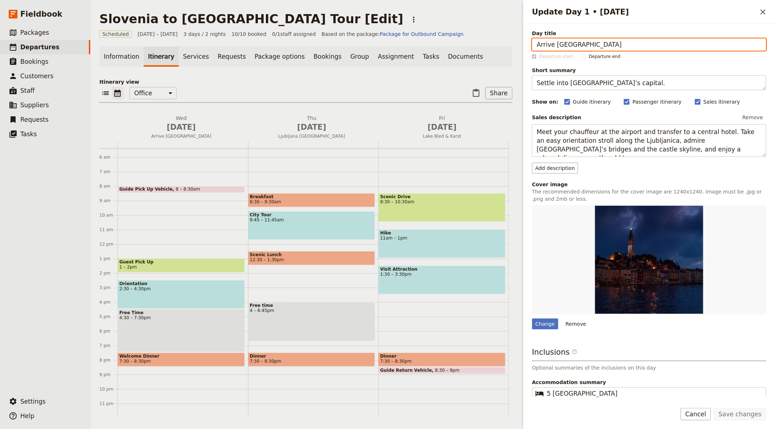
click at [487, 32] on div "Scheduled [DATE] – [DATE] 3 days / 2 nights 10/10 booked 0 / 1 staff assigned B…" at bounding box center [305, 33] width 413 height 7
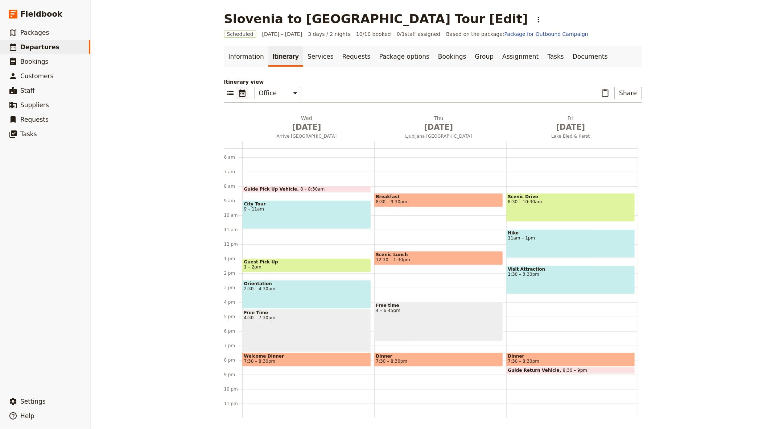
drag, startPoint x: 435, startPoint y: 221, endPoint x: 326, endPoint y: 0, distance: 247.0
click at [325, 218] on div "City Tour 9 – 11am" at bounding box center [306, 215] width 129 height 29
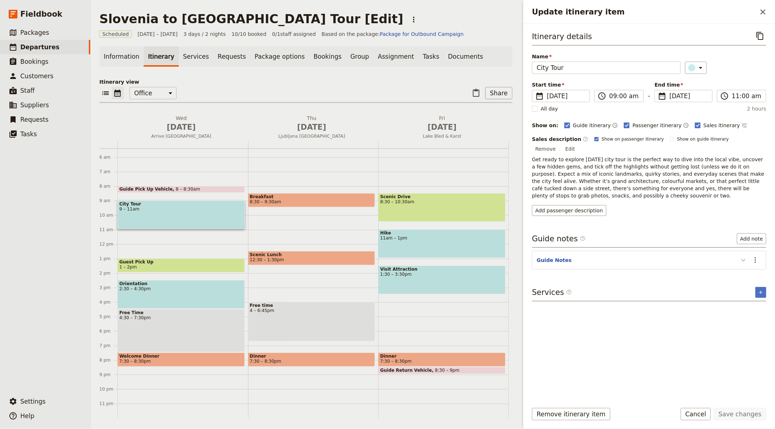
click at [749, 254] on button "Update itinerary item" at bounding box center [744, 260] width 12 height 12
